Goal: Task Accomplishment & Management: Understand process/instructions

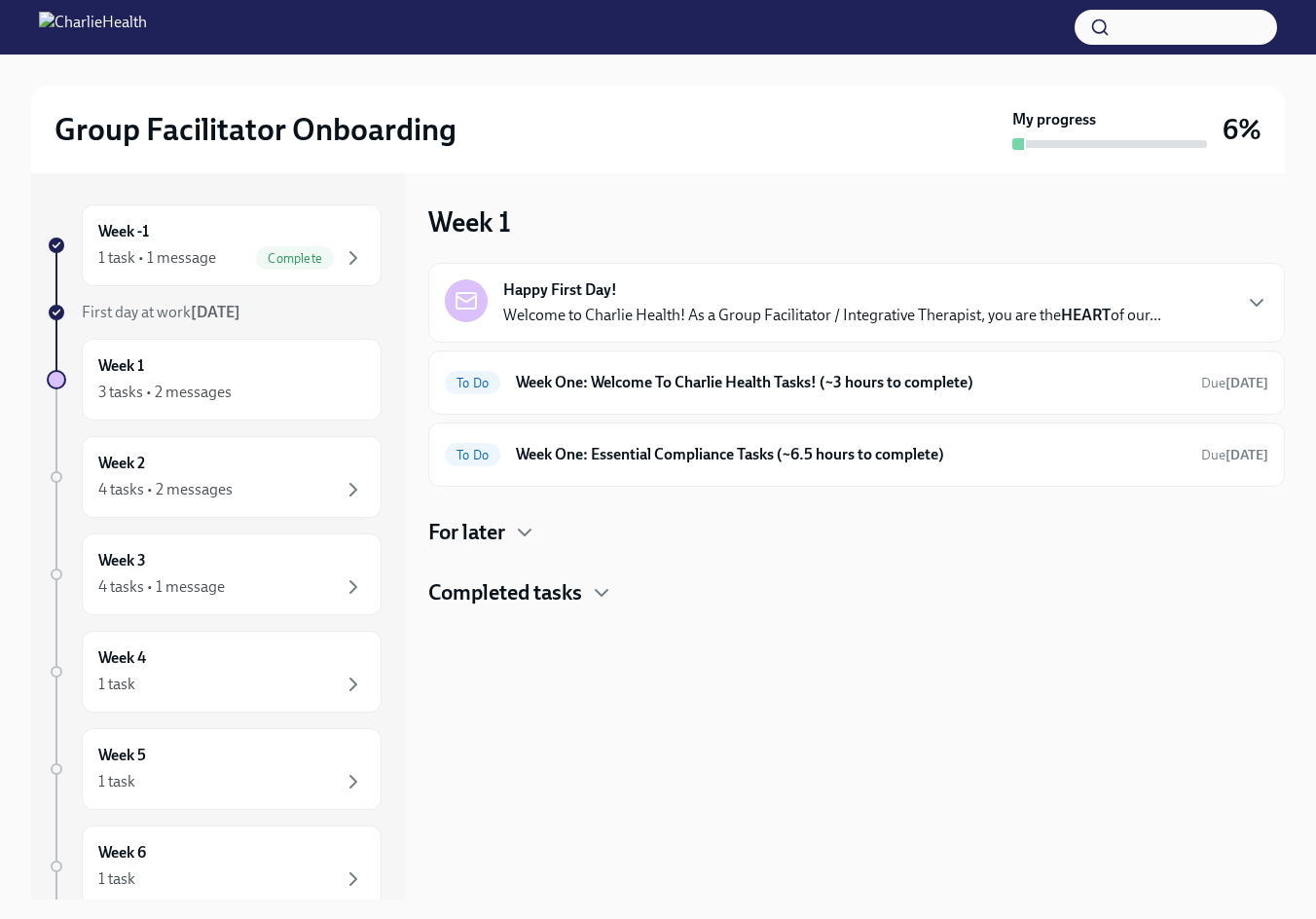
click at [640, 300] on div "Happy First Day! Welcome to Charlie Health! As a Group Facilitator / Integrativ…" at bounding box center [832, 302] width 658 height 47
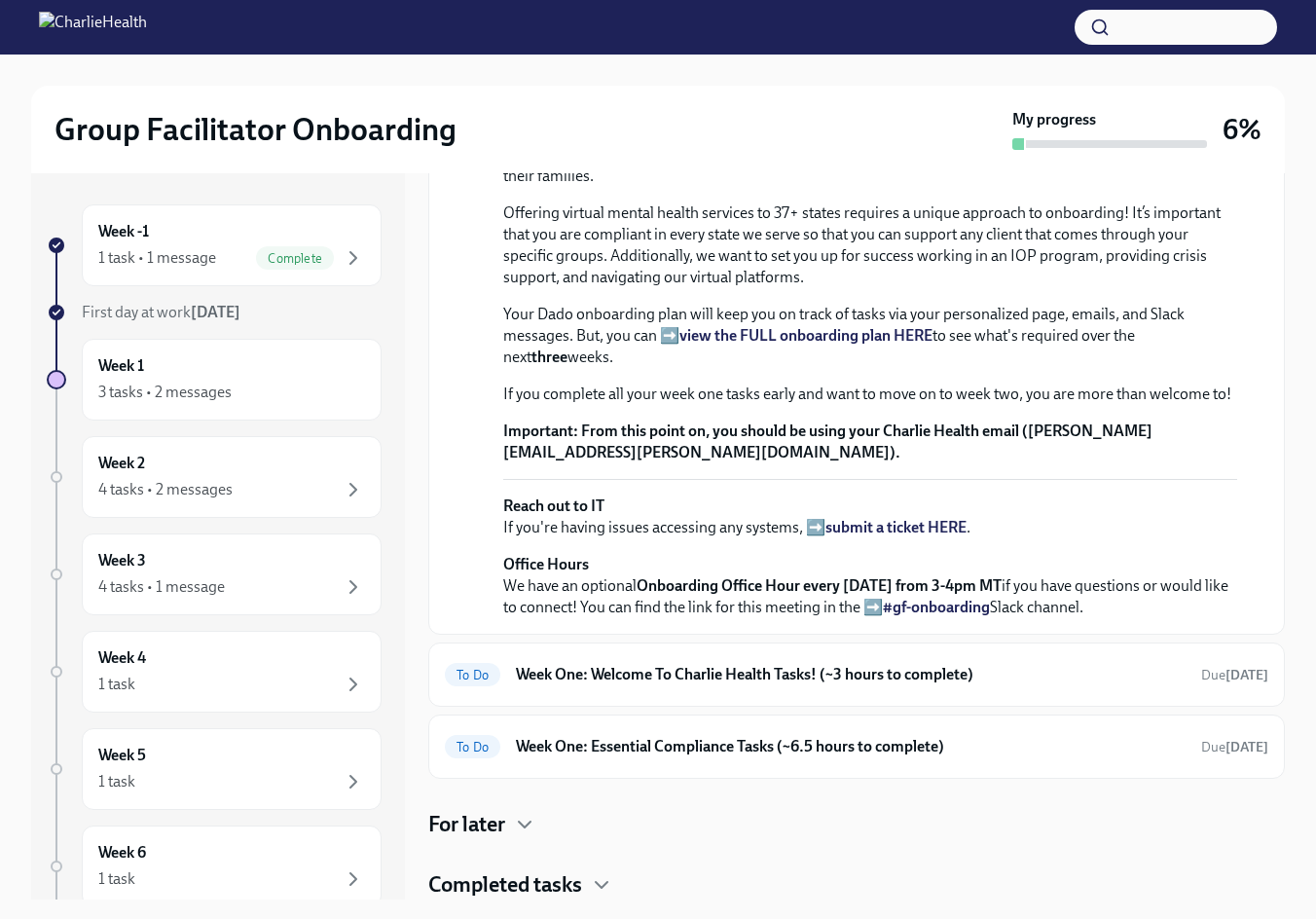
scroll to position [582, 0]
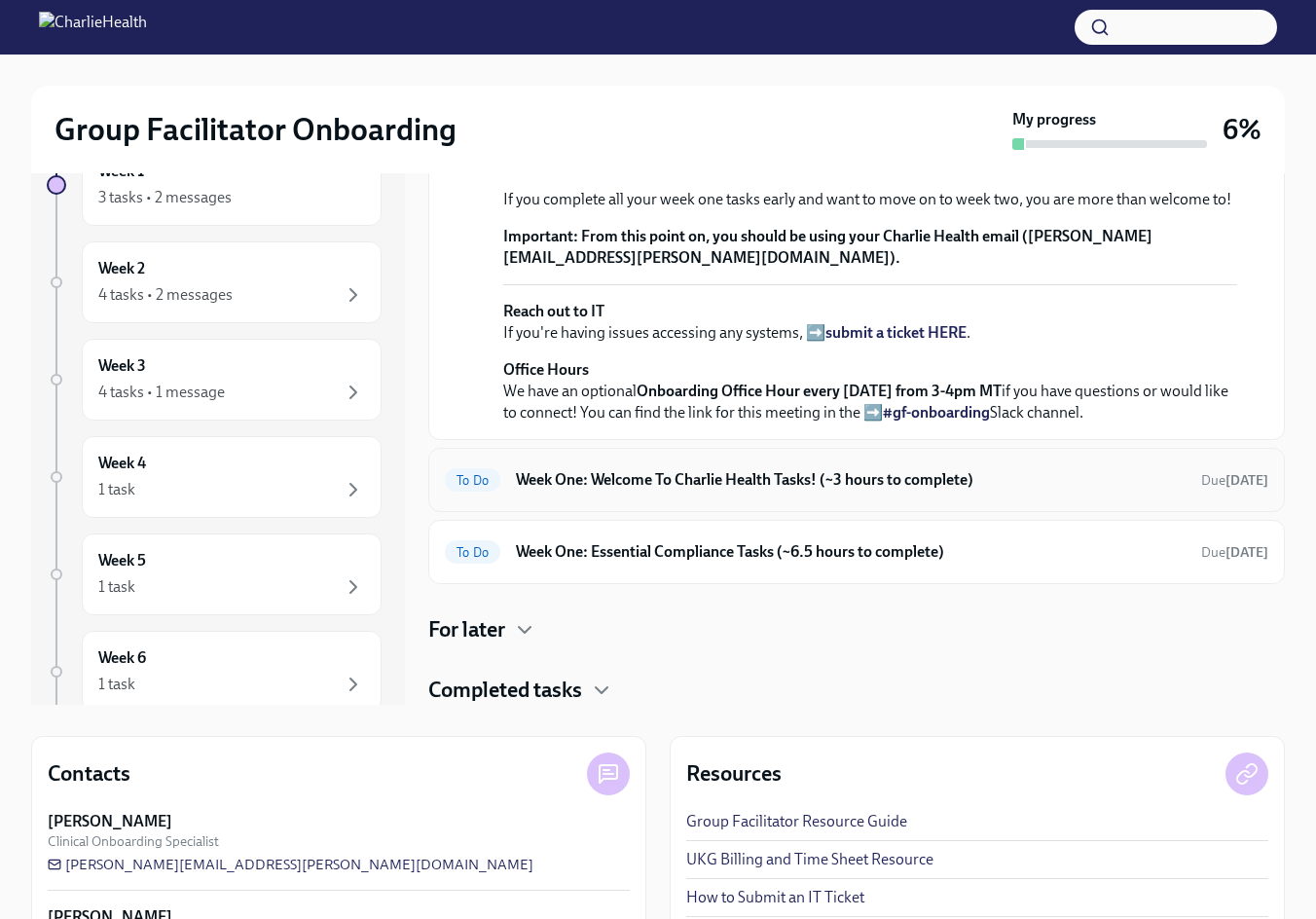
click at [583, 479] on h6 "Week One: Welcome To Charlie Health Tasks! (~3 hours to complete)" at bounding box center [851, 479] width 670 height 21
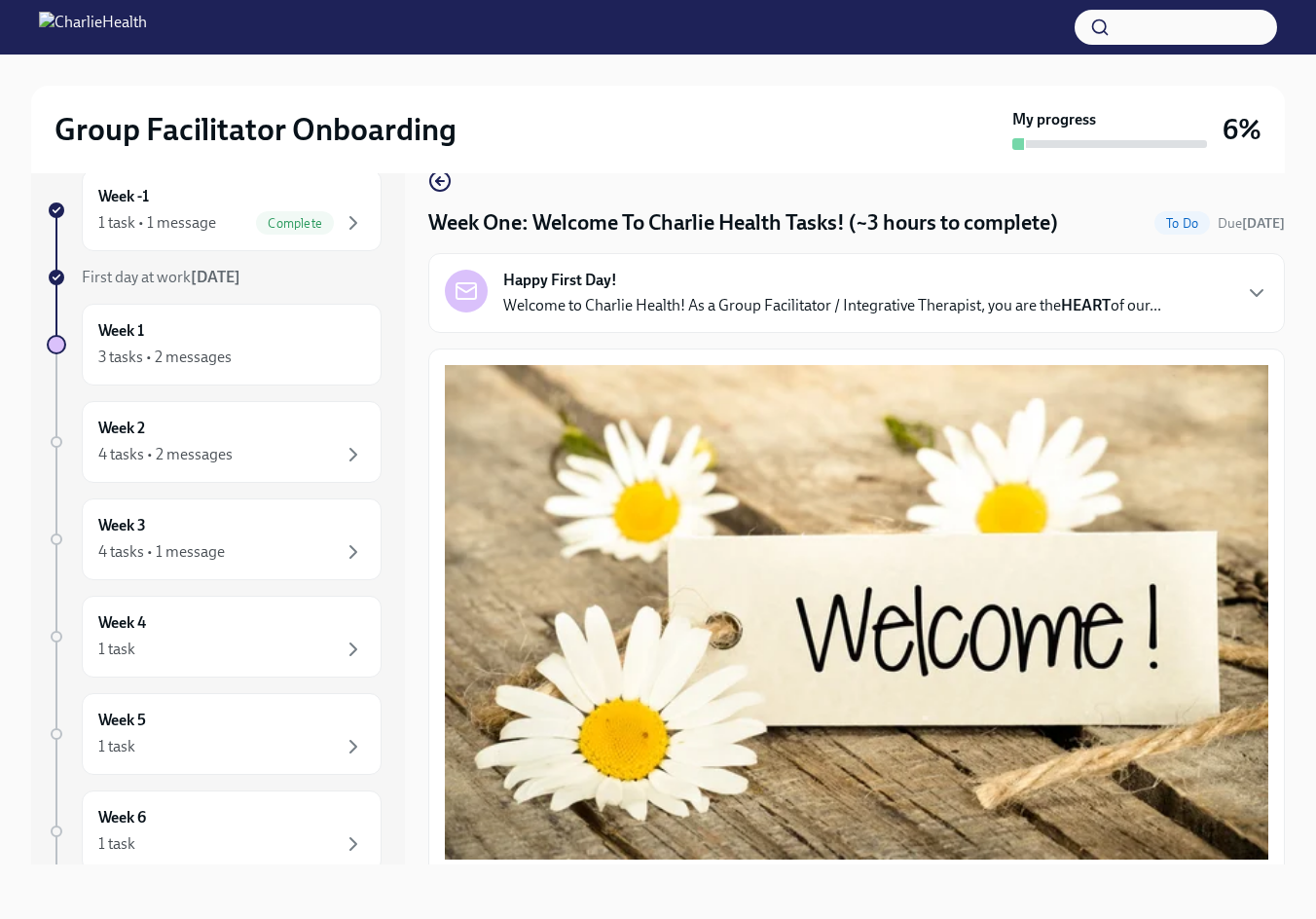
click at [754, 303] on p "Welcome to Charlie Health! As a Group Facilitator / Integrative Therapist, you …" at bounding box center [832, 305] width 658 height 21
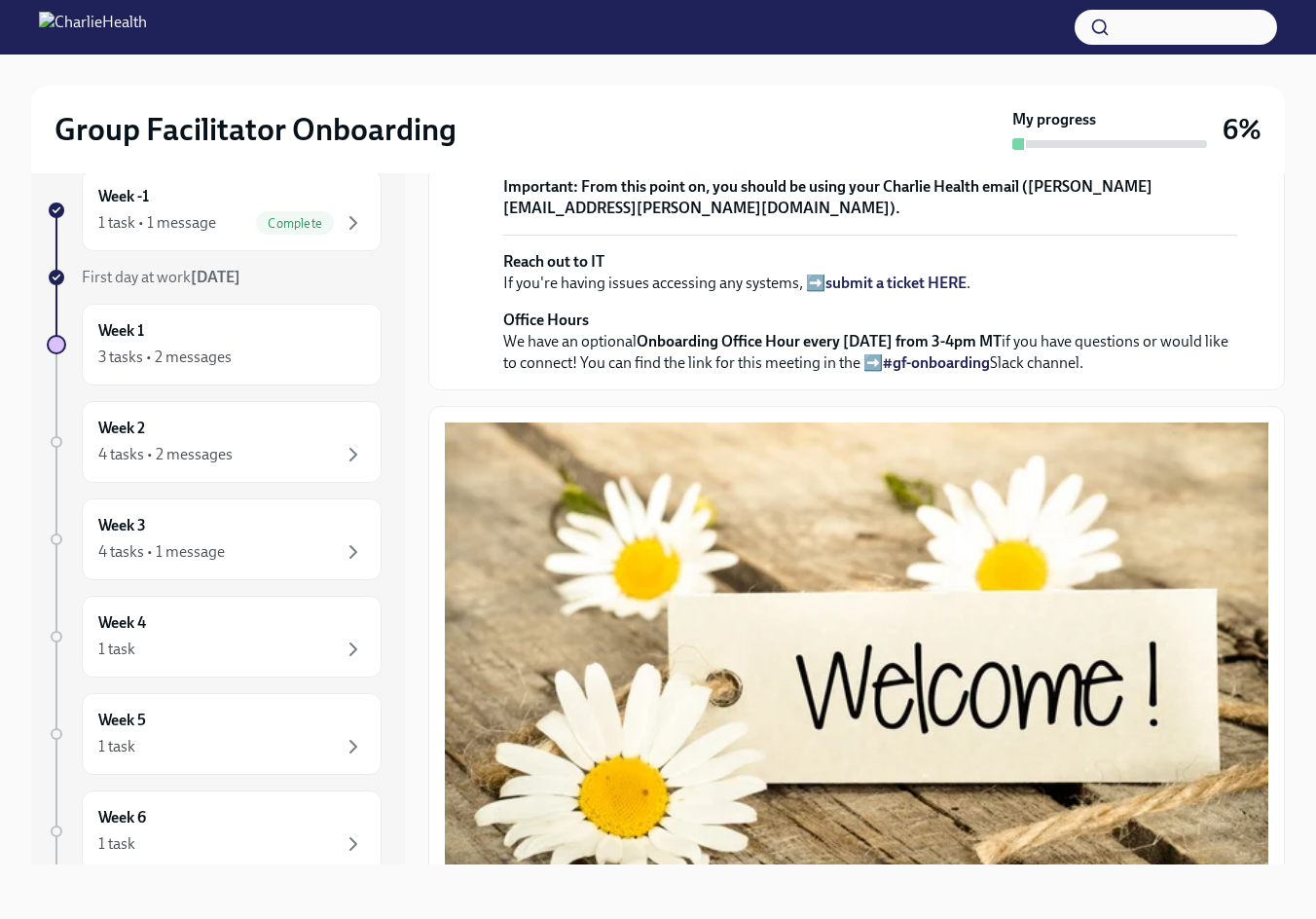
scroll to position [487, 0]
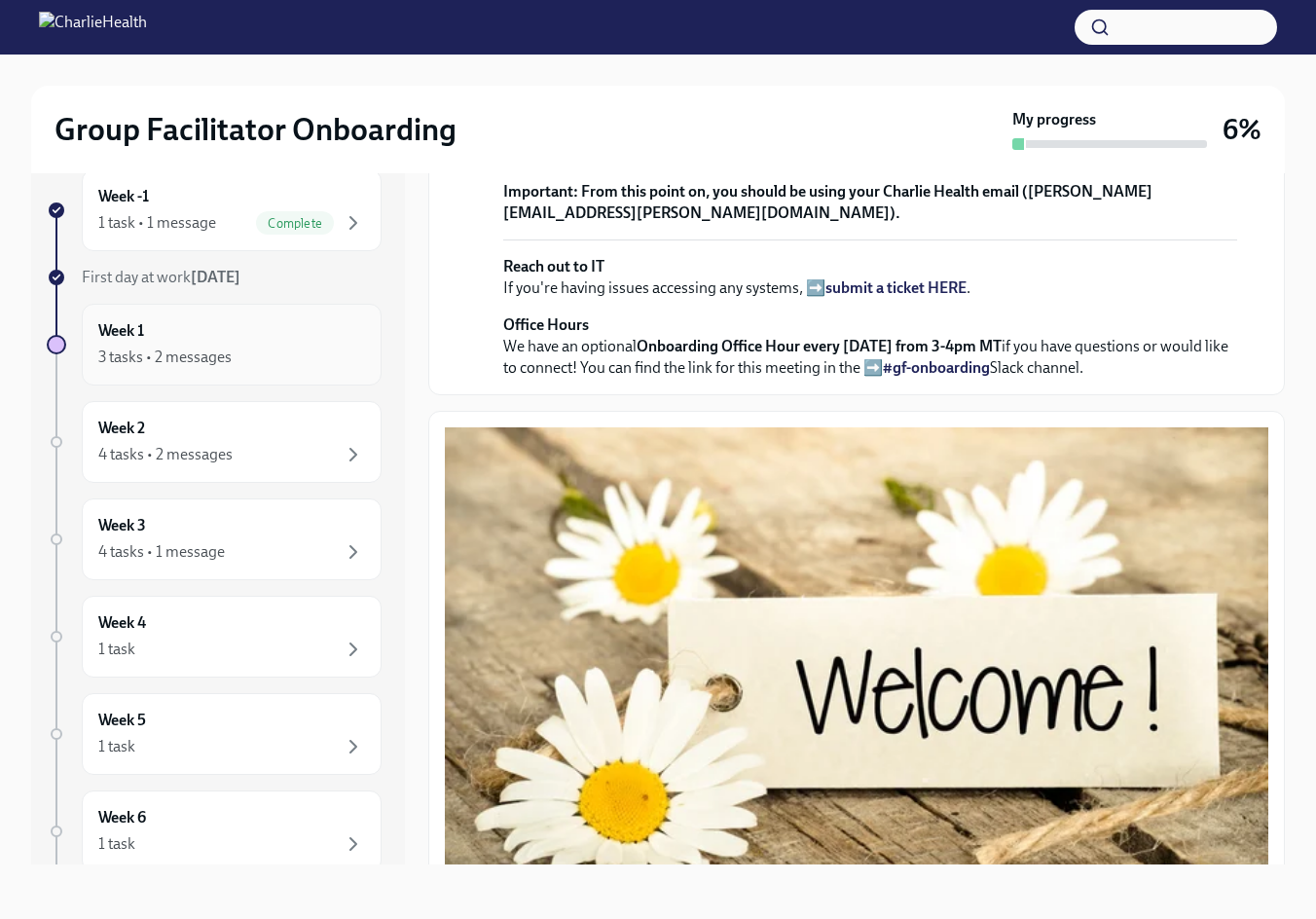
click at [206, 350] on div "3 tasks • 2 messages" at bounding box center [164, 357] width 133 height 21
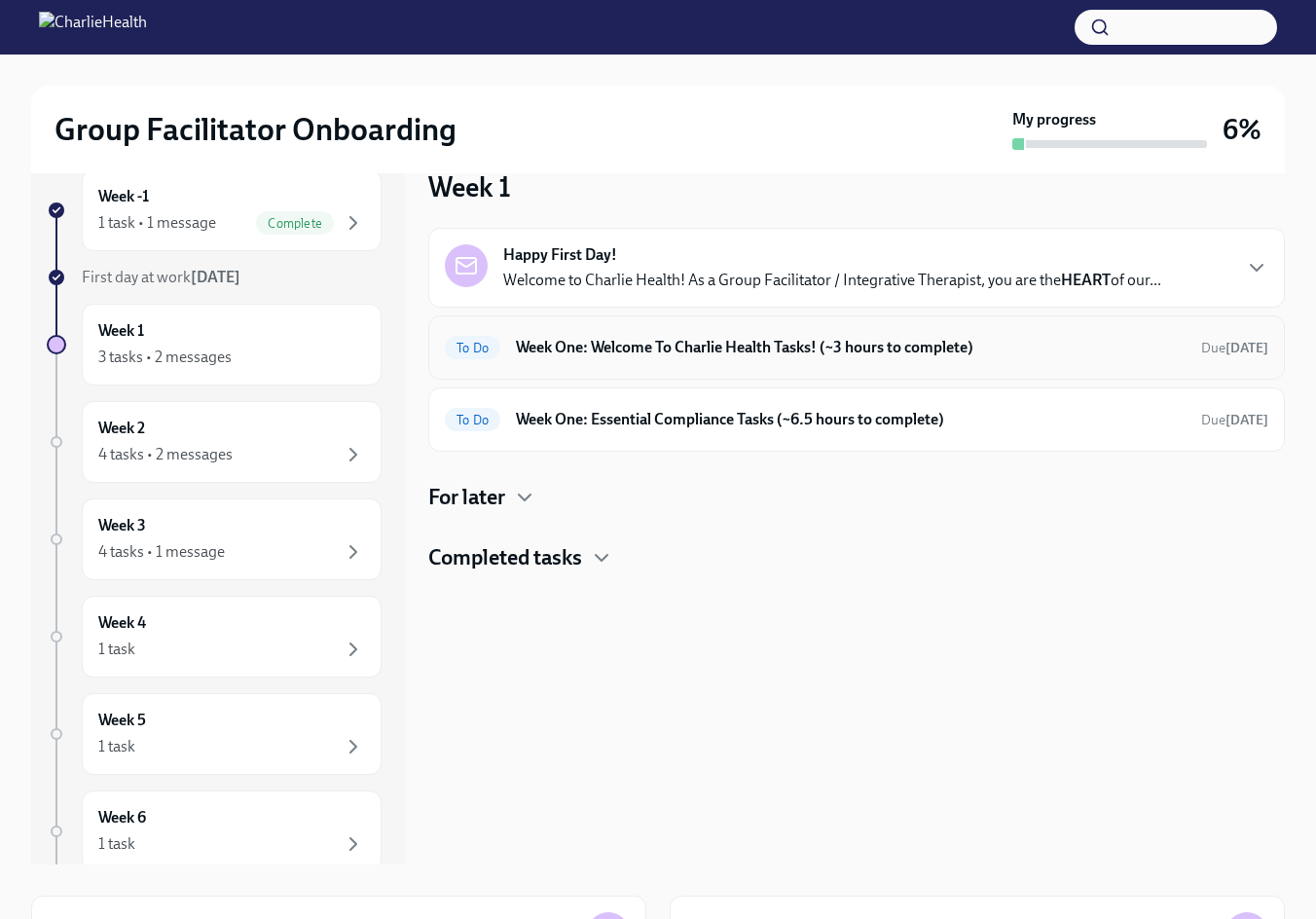
click at [677, 365] on div "To Do Week One: Welcome To Charlie Health Tasks! (~3 hours to complete) Due [DA…" at bounding box center [856, 347] width 857 height 64
click at [830, 343] on h6 "Week One: Welcome To Charlie Health Tasks! (~3 hours to complete)" at bounding box center [851, 347] width 670 height 21
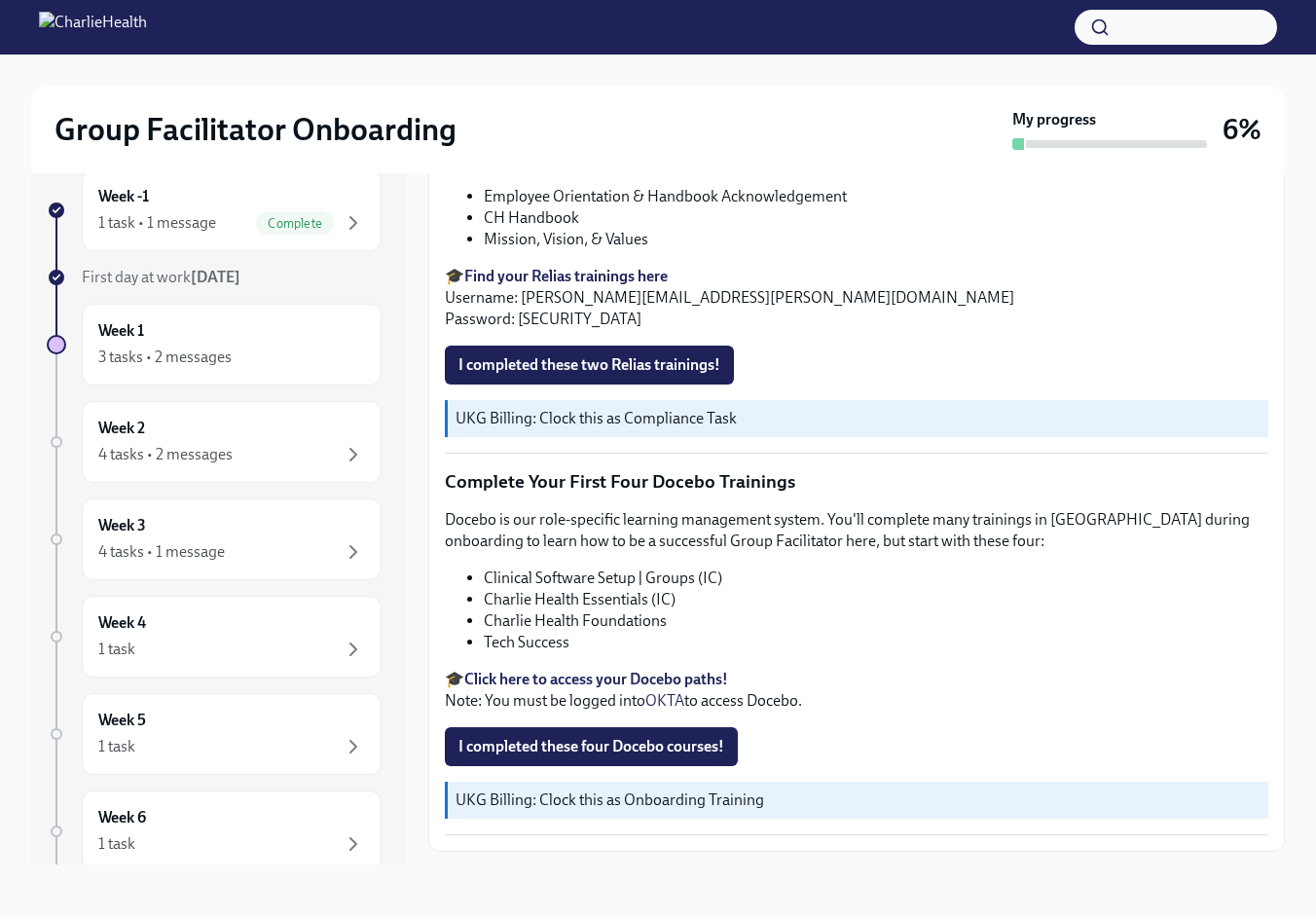
scroll to position [2486, 0]
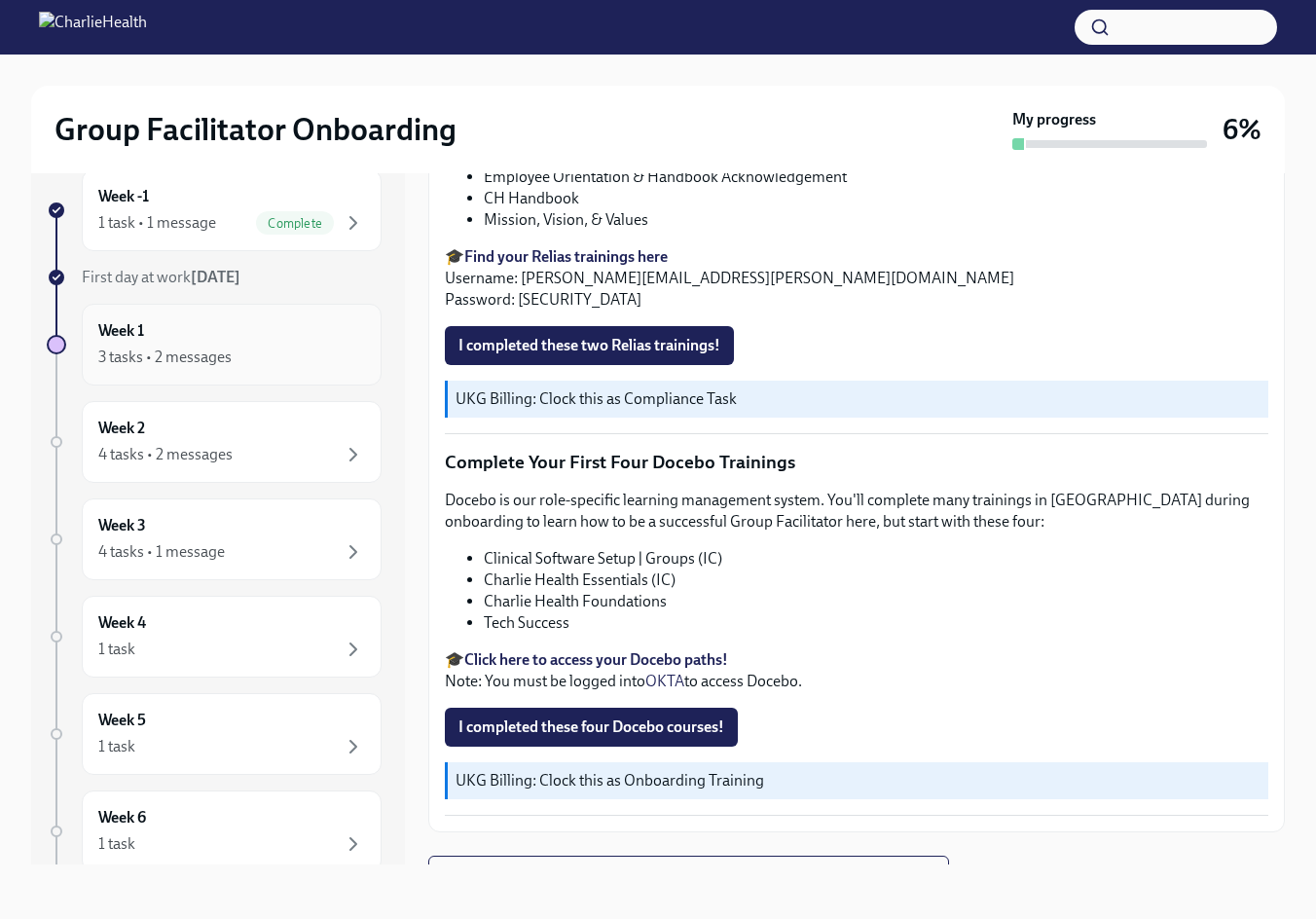
click at [218, 342] on div "Week 1 3 tasks • 2 messages" at bounding box center [231, 344] width 267 height 49
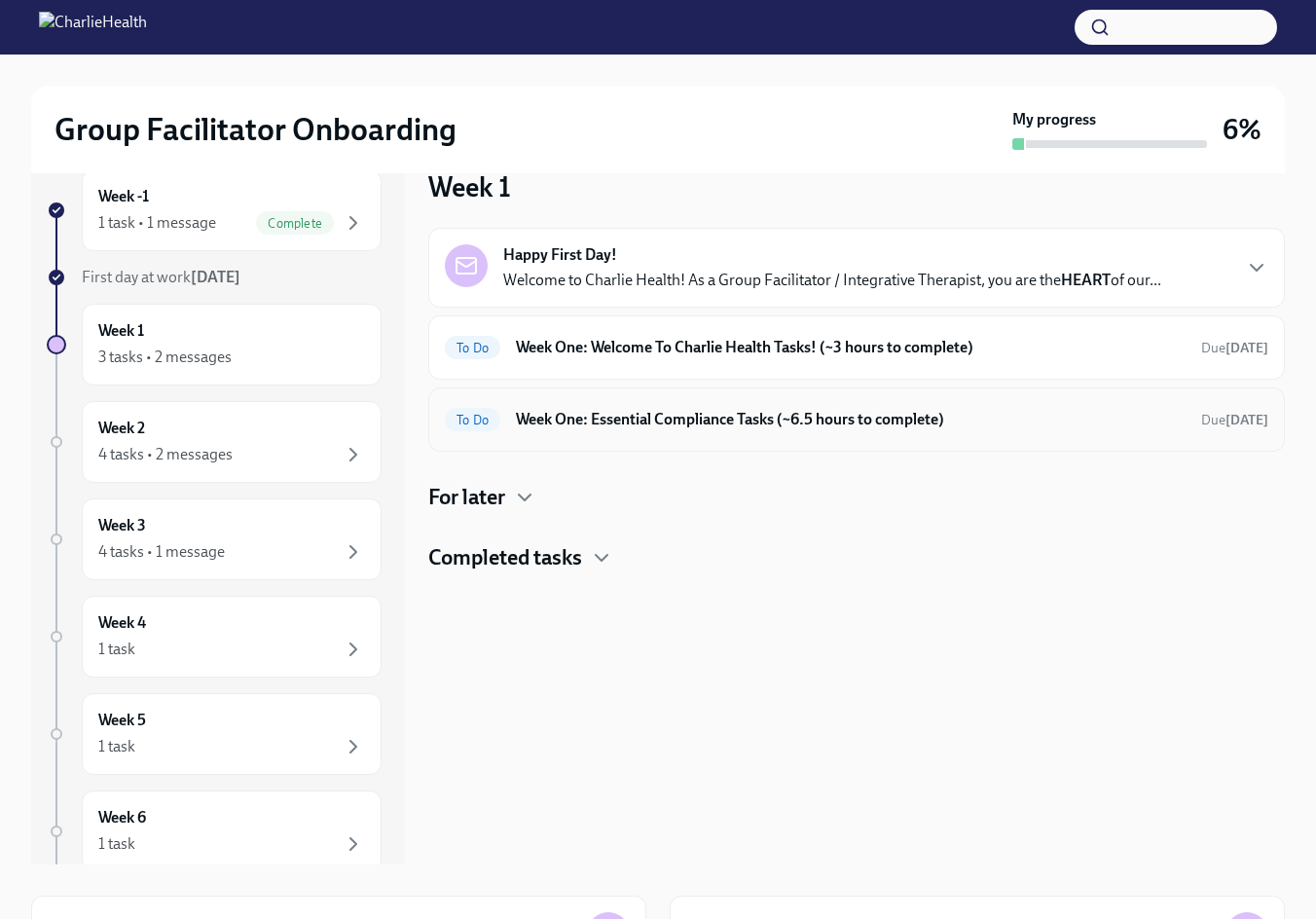
click at [626, 427] on h6 "Week One: Essential Compliance Tasks (~6.5 hours to complete)" at bounding box center [851, 419] width 670 height 21
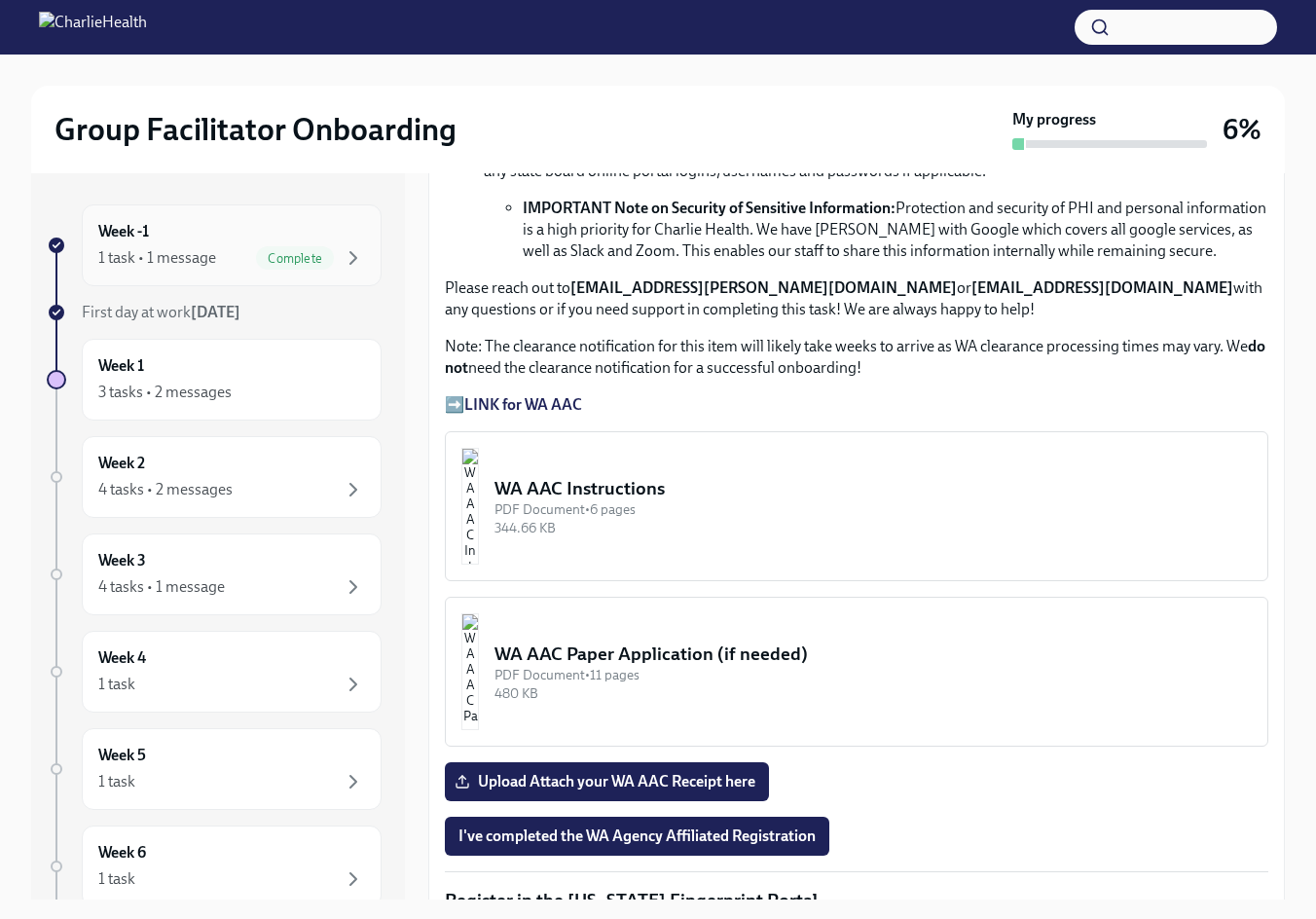
click at [163, 236] on div "Week -1 1 task • 1 message Complete" at bounding box center [231, 245] width 267 height 49
